Goal: Task Accomplishment & Management: Manage account settings

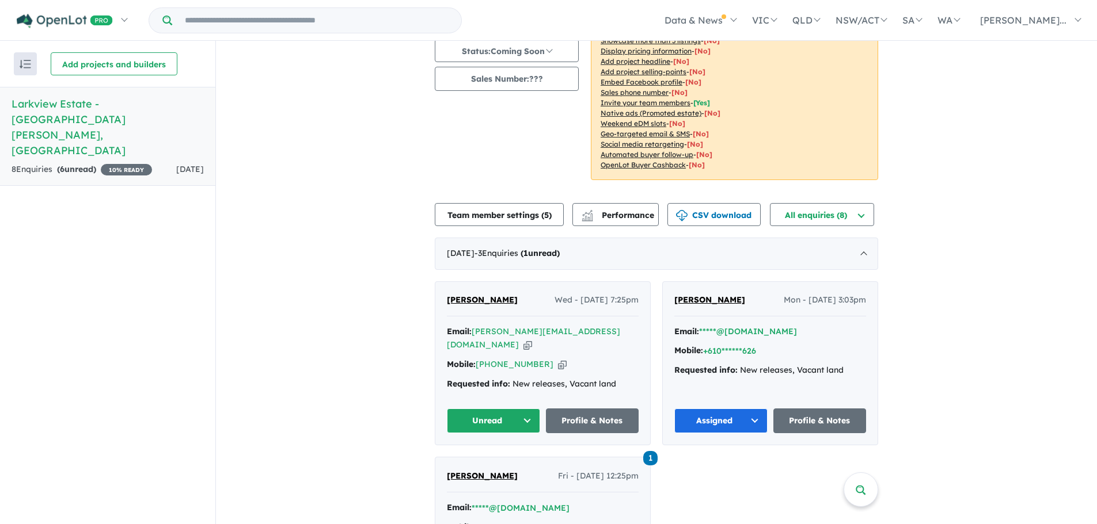
scroll to position [126, 0]
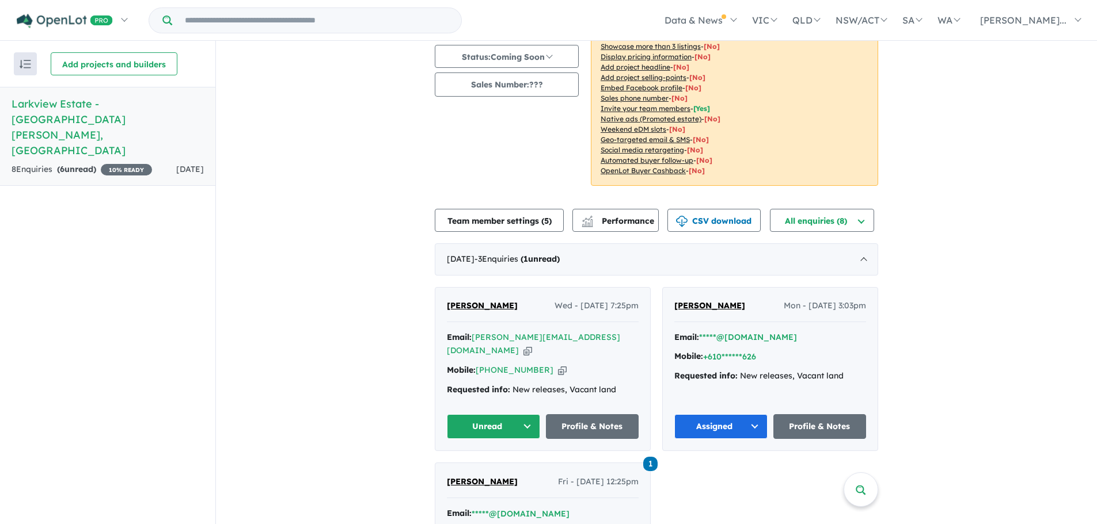
click at [558, 364] on icon "button" at bounding box center [562, 370] width 9 height 12
click at [532, 345] on icon "button" at bounding box center [527, 351] width 9 height 12
click at [558, 364] on icon "button" at bounding box center [562, 370] width 9 height 12
drag, startPoint x: 510, startPoint y: 289, endPoint x: 470, endPoint y: 286, distance: 39.3
click at [470, 299] on div "[PERSON_NAME] Wed - [DATE] 7:25pm" at bounding box center [543, 310] width 192 height 23
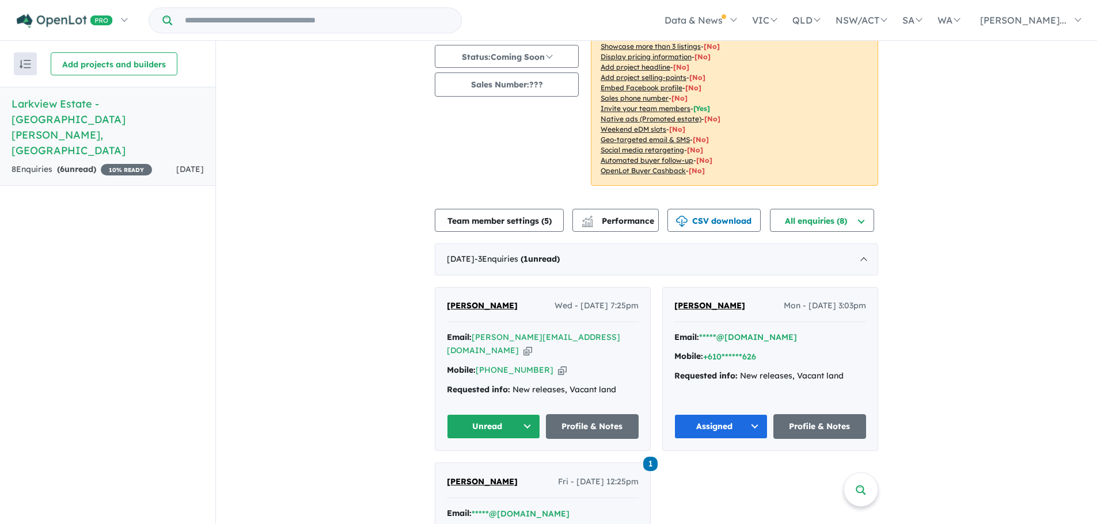
copy span "[PERSON_NAME]"
click at [558, 364] on icon "button" at bounding box center [562, 370] width 9 height 12
copy span "[PERSON_NAME]"
click at [532, 345] on icon "button" at bounding box center [527, 351] width 9 height 12
copy span "[PERSON_NAME]"
